Goal: Find specific page/section: Find specific page/section

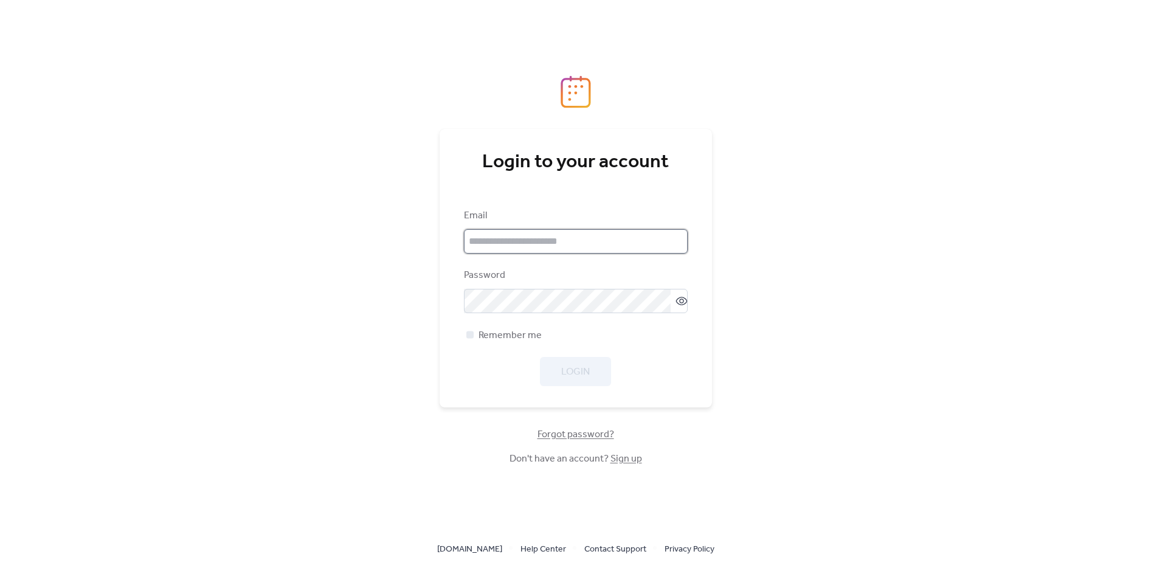
click at [567, 242] on input "email" at bounding box center [576, 241] width 224 height 24
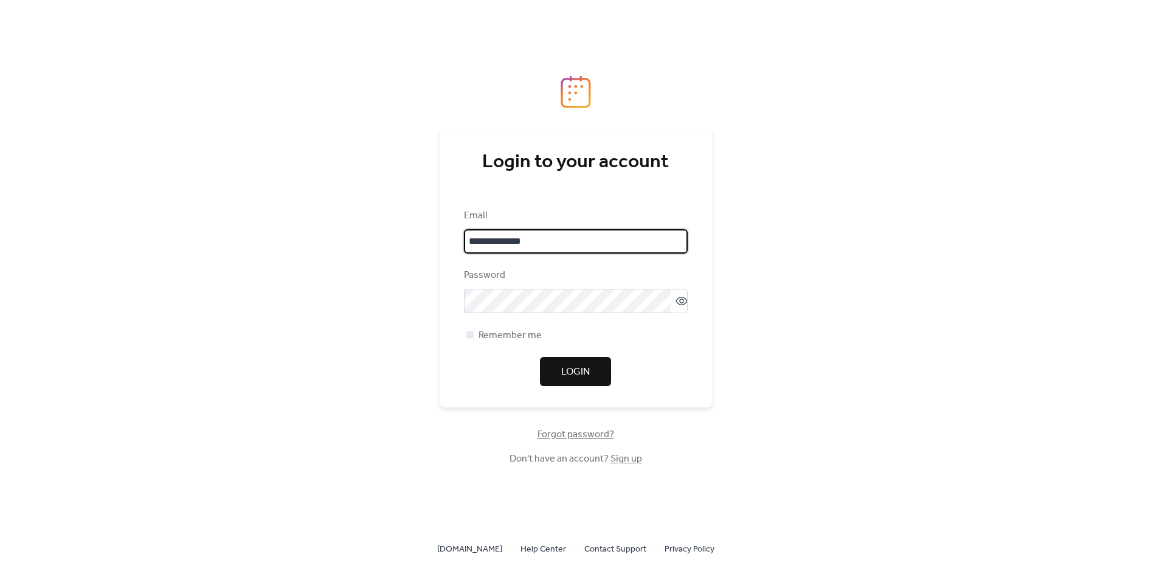
type input "**********"
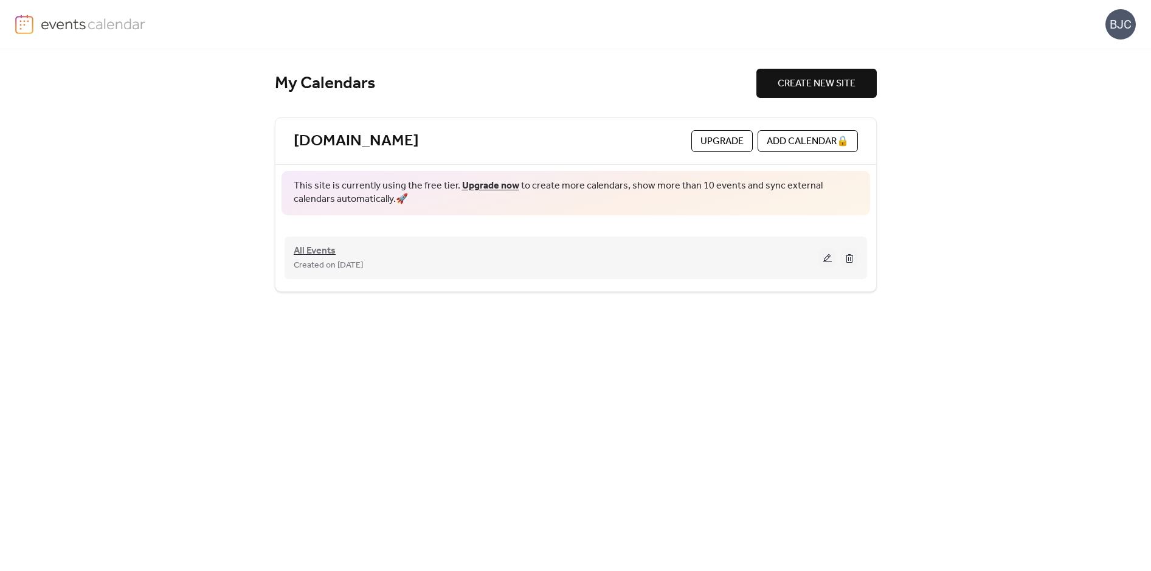
click at [325, 256] on span "All Events" at bounding box center [315, 251] width 42 height 15
